Goal: Find specific page/section: Find specific page/section

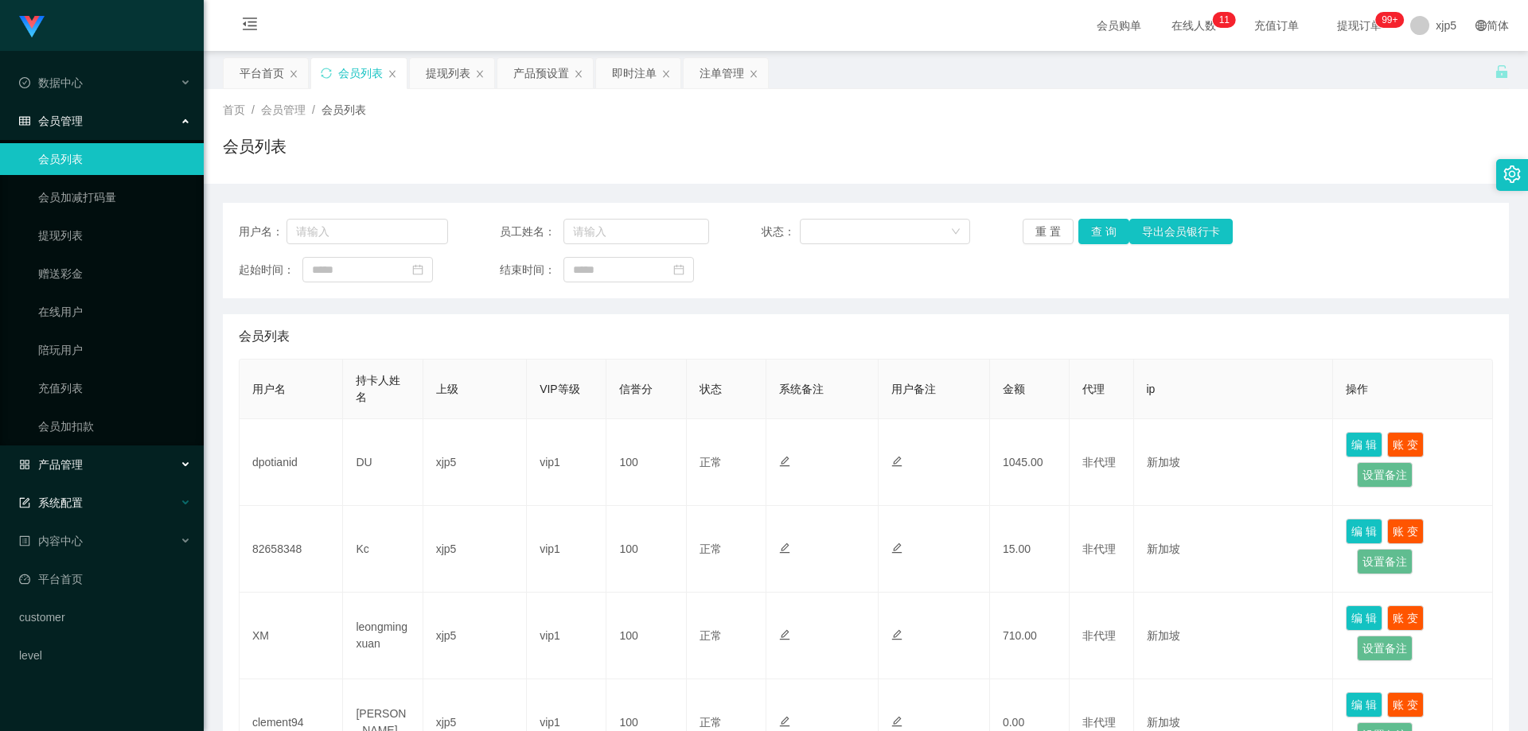
drag, startPoint x: 113, startPoint y: 473, endPoint x: 114, endPoint y: 504, distance: 31.0
click at [113, 473] on div "产品管理" at bounding box center [102, 465] width 204 height 32
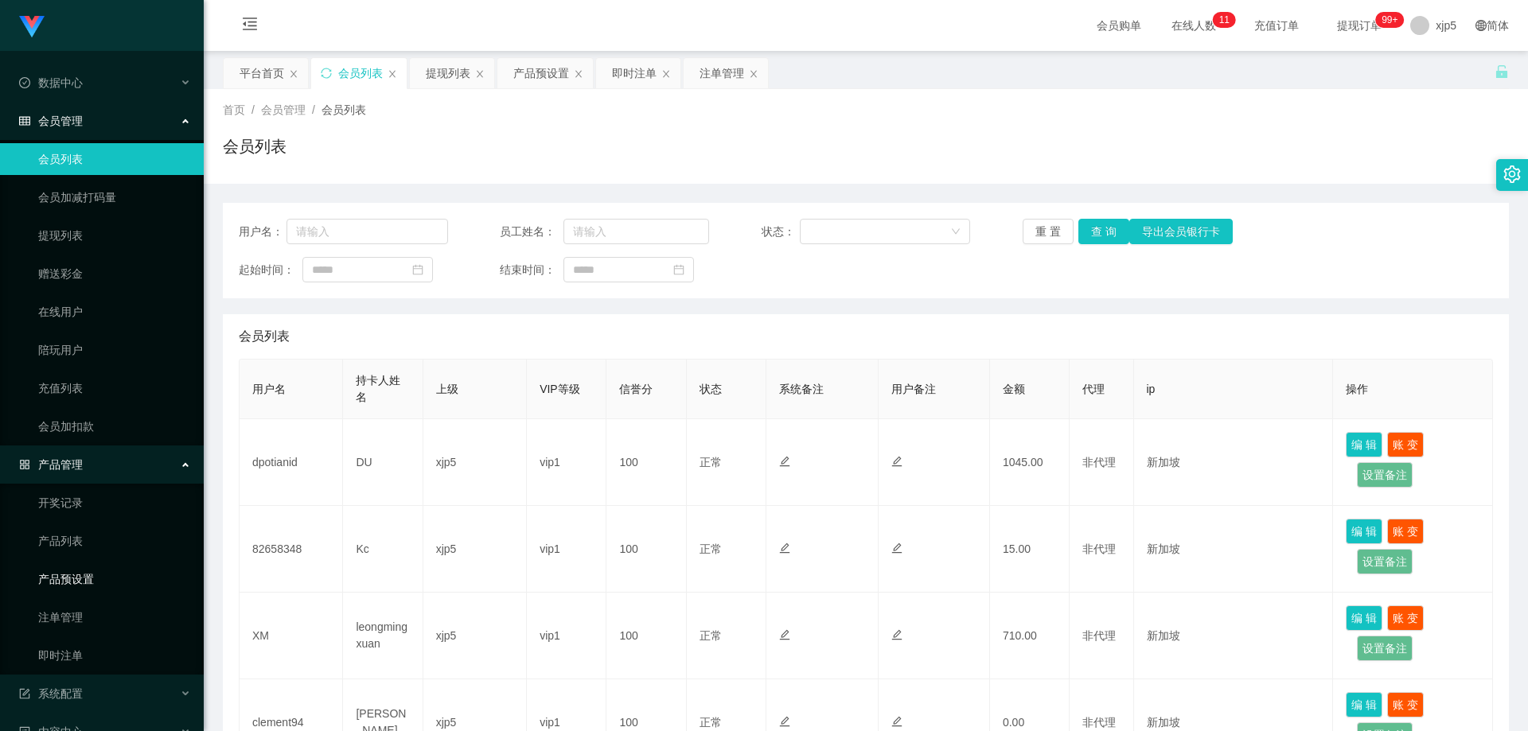
click at [90, 574] on link "产品预设置" at bounding box center [114, 579] width 153 height 32
